Goal: Find contact information: Obtain details needed to contact an individual or organization

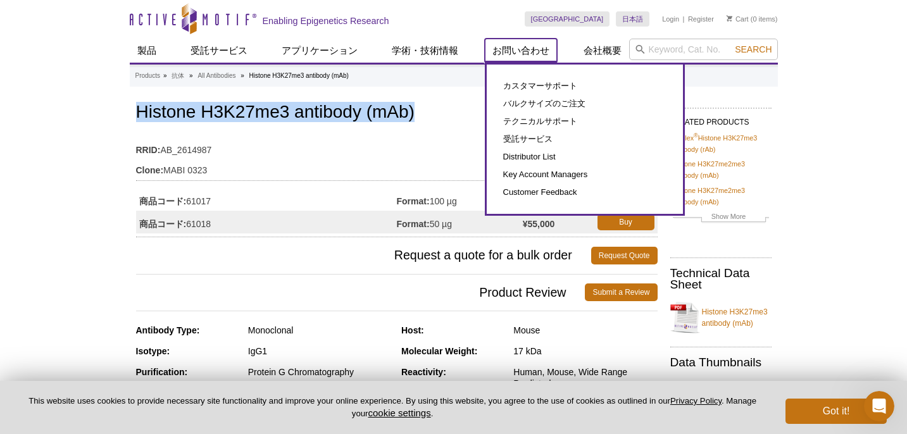
click at [541, 44] on link "お問い合わせ" at bounding box center [521, 51] width 72 height 24
click at [545, 44] on link "お問い合わせ" at bounding box center [521, 51] width 72 height 24
click at [545, 43] on link "お問い合わせ" at bounding box center [521, 51] width 72 height 24
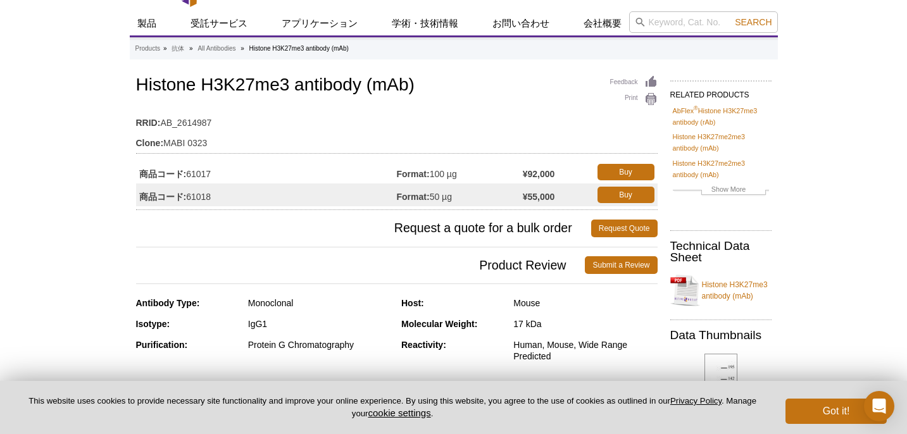
scroll to position [19, 0]
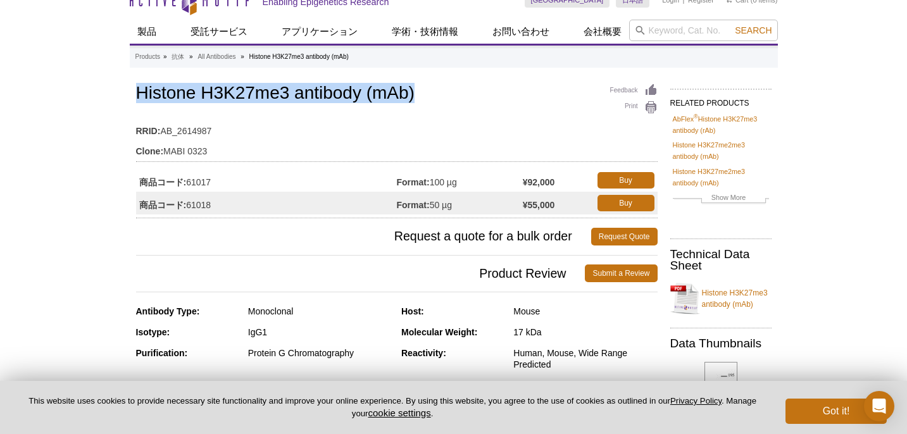
drag, startPoint x: 135, startPoint y: 92, endPoint x: 420, endPoint y: 96, distance: 284.7
click at [420, 96] on h1 "Histone H3K27me3 antibody (mAb)" at bounding box center [396, 95] width 521 height 22
copy h1 "Histone H3K27me3 antibody (mAb)"
